Goal: Task Accomplishment & Management: Manage account settings

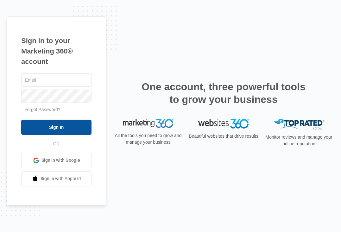
type input "[EMAIL_ADDRESS][DOMAIN_NAME]"
click at [77, 131] on input "Sign In" at bounding box center [56, 127] width 70 height 15
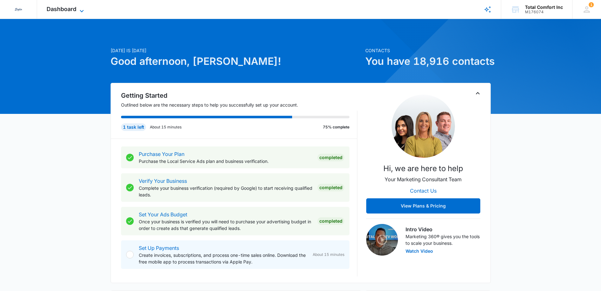
click at [83, 9] on icon at bounding box center [82, 11] width 8 height 8
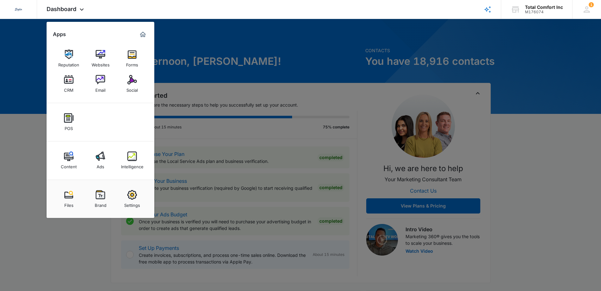
click at [341, 44] on div at bounding box center [300, 145] width 601 height 291
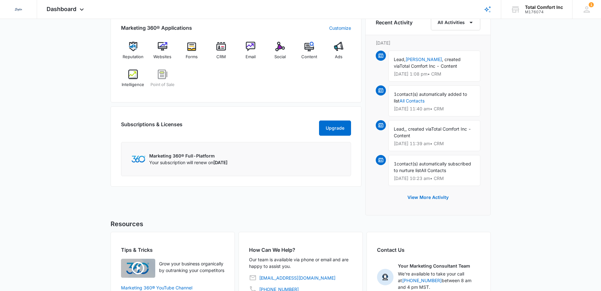
scroll to position [285, 0]
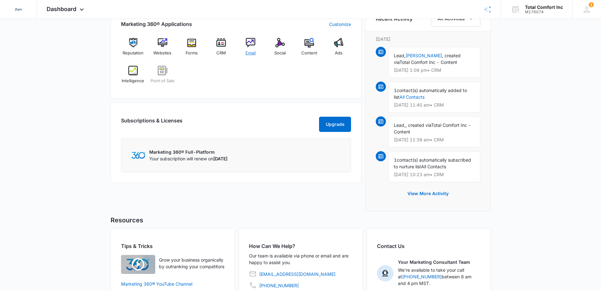
click at [251, 40] on img at bounding box center [250, 42] width 9 height 9
